Goal: Task Accomplishment & Management: Manage account settings

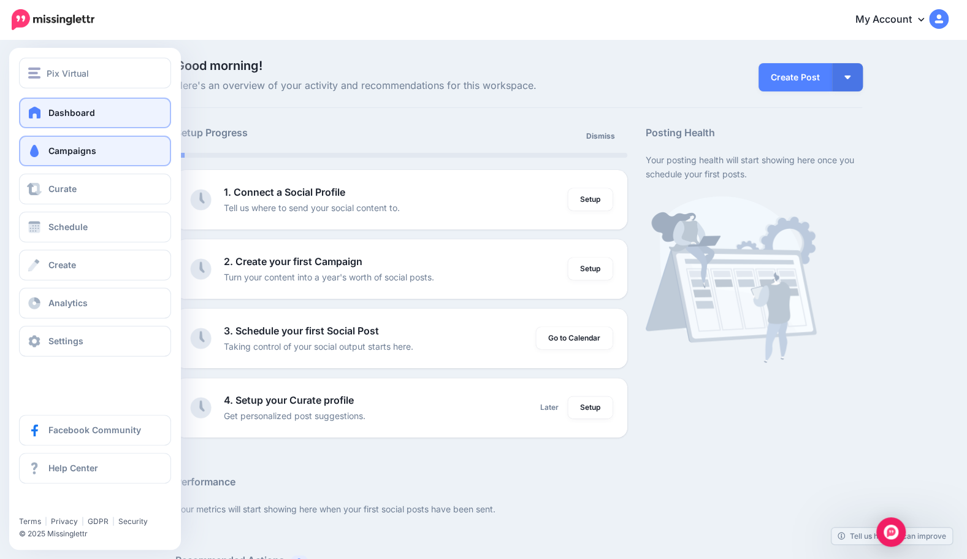
click at [42, 145] on link "Campaigns" at bounding box center [95, 151] width 152 height 31
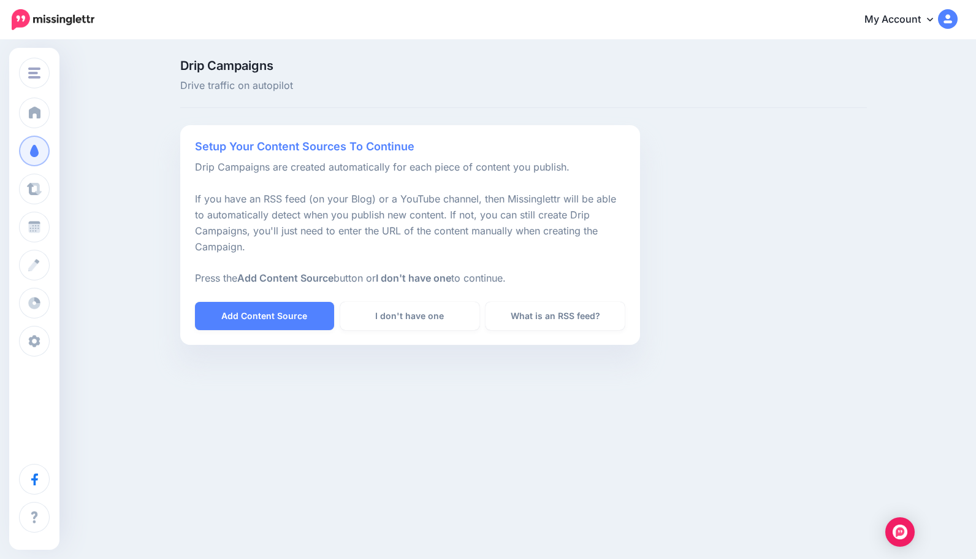
click at [70, 17] on img at bounding box center [53, 19] width 83 height 21
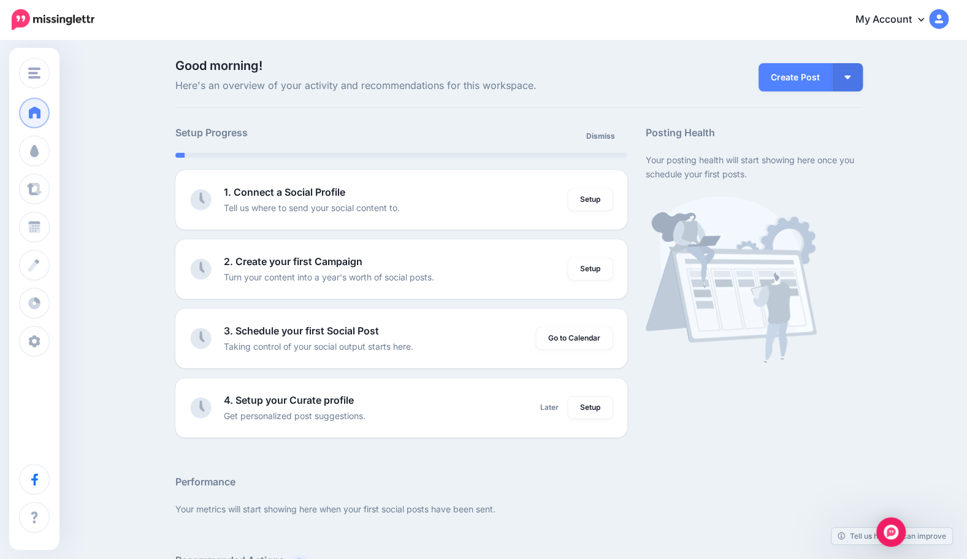
click at [61, 17] on img at bounding box center [53, 19] width 83 height 21
click at [606, 193] on link "Setup" at bounding box center [590, 199] width 45 height 22
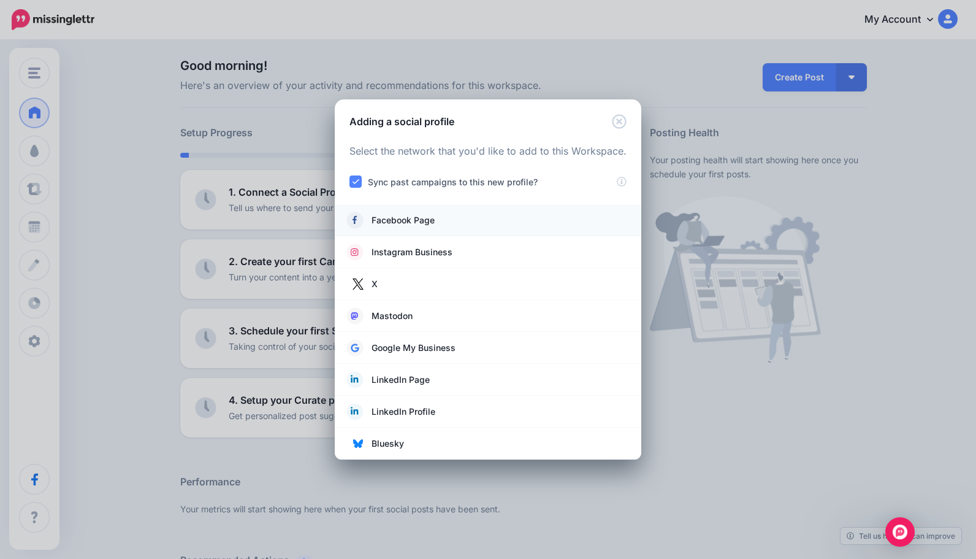
click at [386, 221] on span "Facebook Page" at bounding box center [403, 220] width 63 height 15
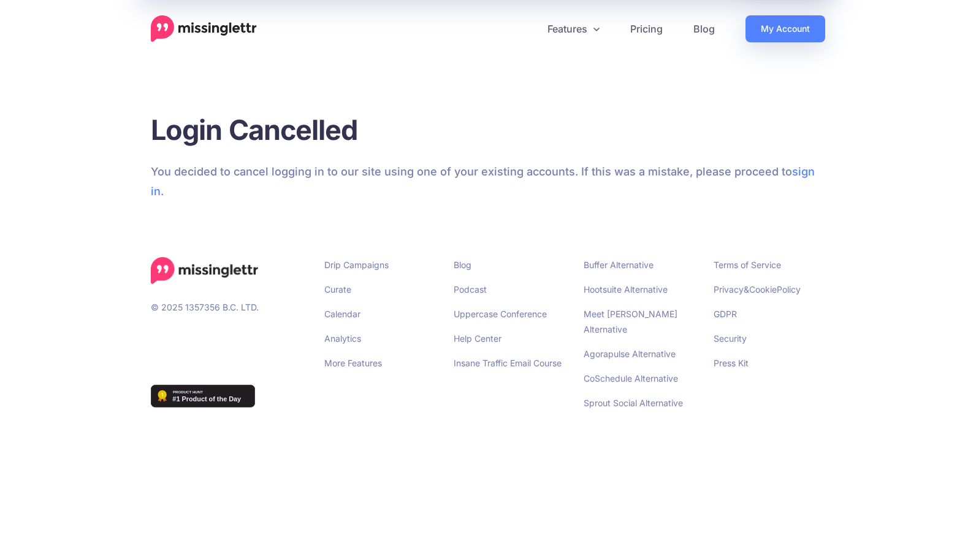
click at [218, 26] on img at bounding box center [204, 28] width 106 height 27
